Goal: Transaction & Acquisition: Download file/media

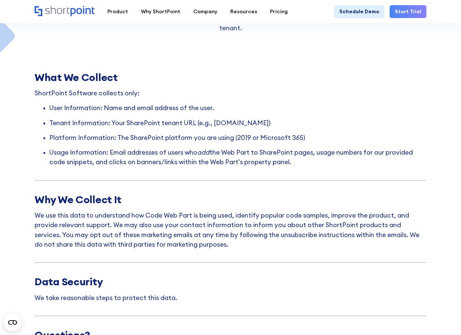
scroll to position [117, 0]
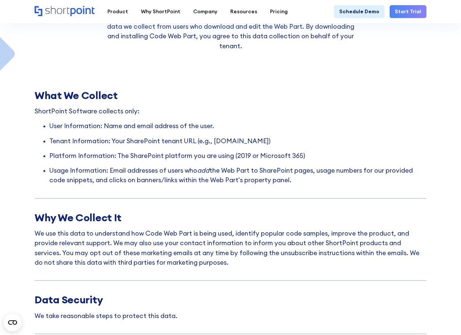
click at [237, 89] on div "What We Collect" at bounding box center [231, 95] width 392 height 12
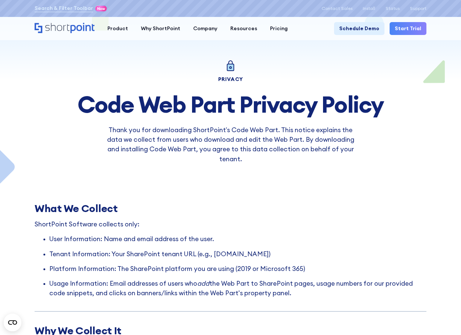
scroll to position [0, 0]
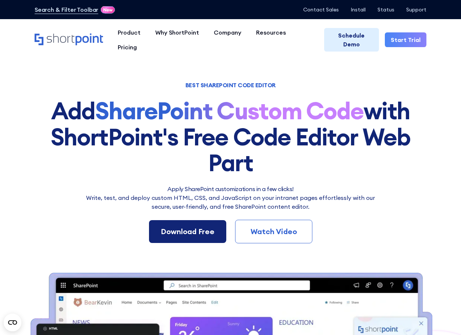
click at [166, 230] on div "Download Free" at bounding box center [188, 231] width 54 height 11
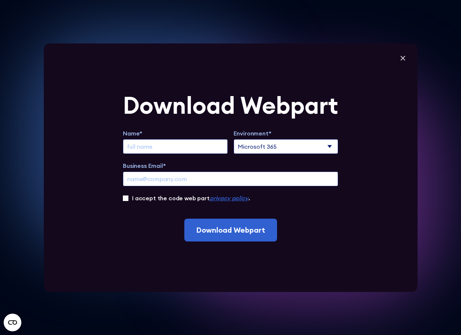
scroll to position [221, 0]
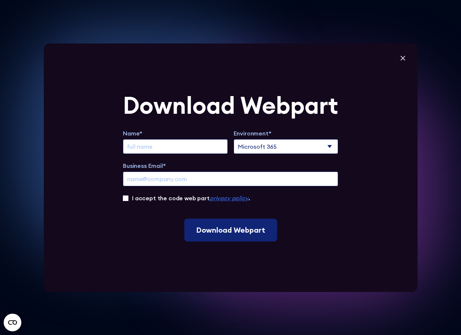
click at [210, 228] on input "Download Webpart" at bounding box center [230, 230] width 93 height 23
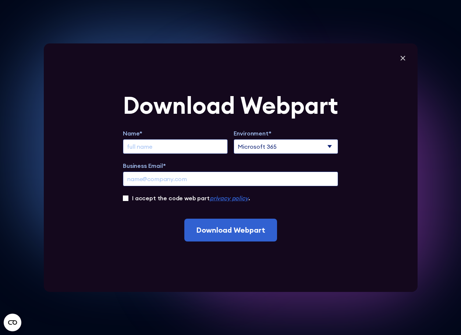
click at [143, 147] on input "Extend Trial" at bounding box center [175, 146] width 105 height 15
type input "dfg"
click at [135, 177] on input "Business Email*" at bounding box center [230, 179] width 215 height 15
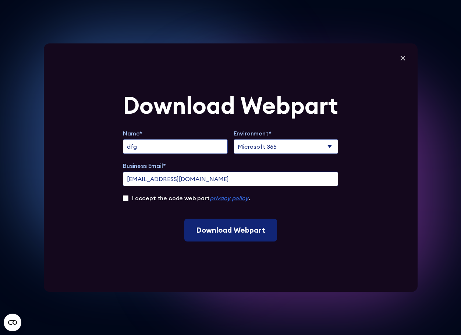
type input "sdfg@adfg.com"
click at [247, 231] on input "Download Webpart" at bounding box center [230, 230] width 93 height 23
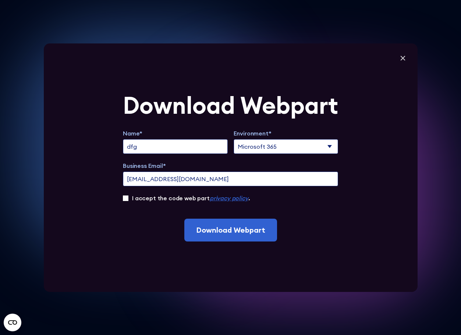
click at [149, 197] on label "I accept the code web part privacy policy ." at bounding box center [191, 198] width 118 height 9
click at [129, 197] on input "I accept the code web part privacy policy ." at bounding box center [126, 199] width 6 height 6
checkbox input "true"
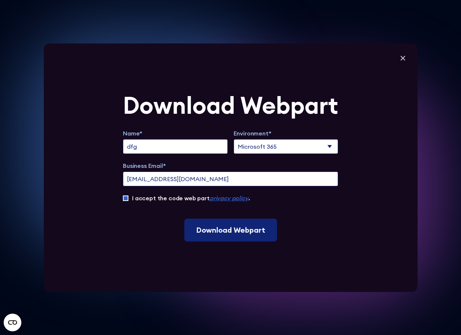
click at [235, 233] on input "Download Webpart" at bounding box center [230, 230] width 93 height 23
